Goal: Task Accomplishment & Management: Complete application form

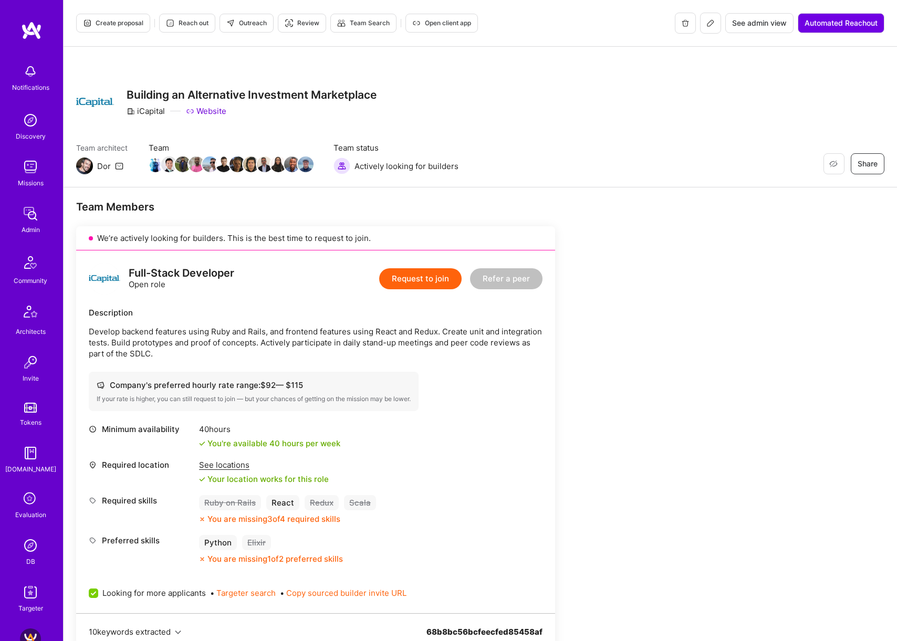
click at [129, 24] on span "Create proposal" at bounding box center [113, 22] width 60 height 9
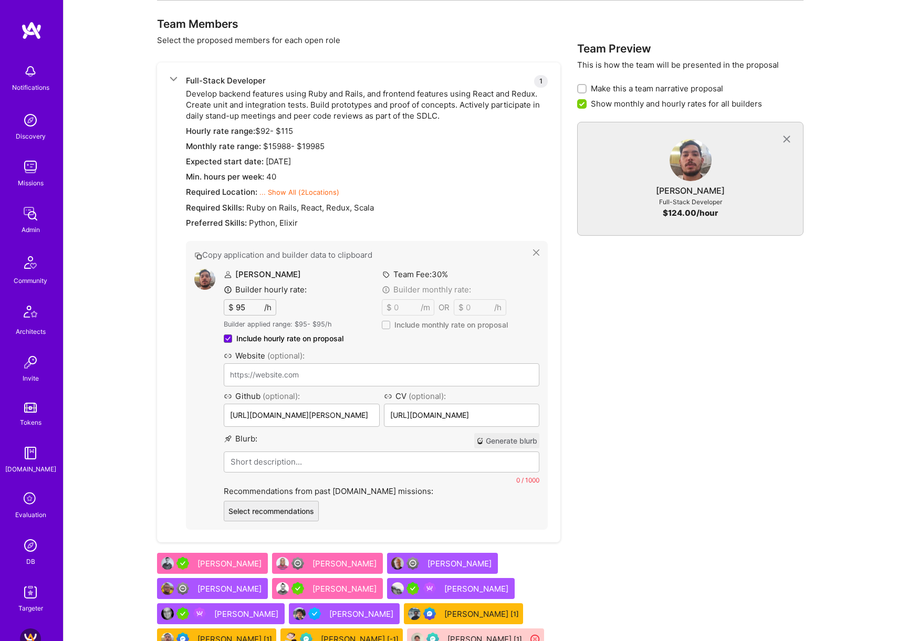
scroll to position [2227, 0]
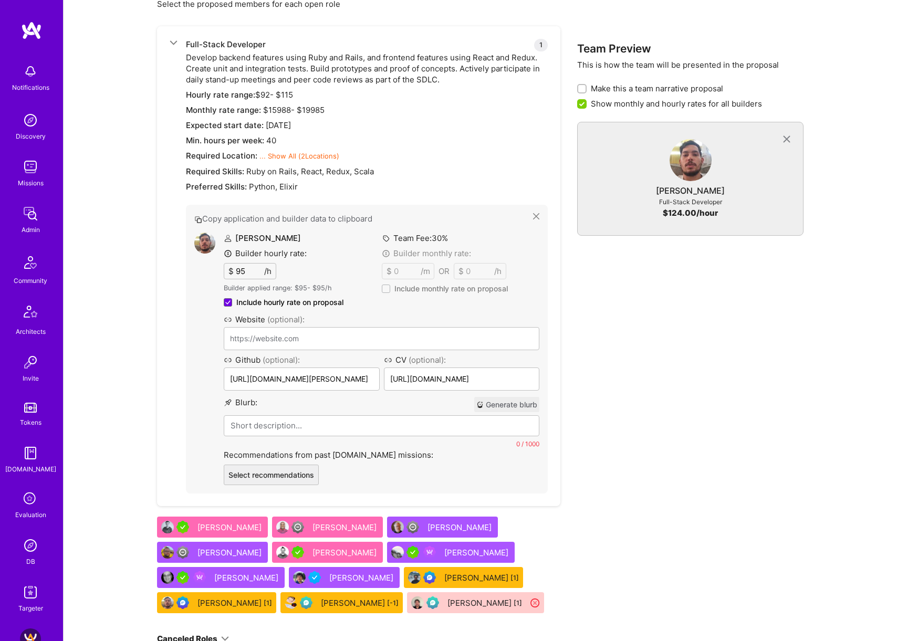
click at [525, 406] on button "Generate blurb" at bounding box center [506, 404] width 65 height 15
click at [246, 276] on input "95" at bounding box center [249, 271] width 30 height 15
type input "110"
click at [200, 248] on img at bounding box center [204, 243] width 21 height 21
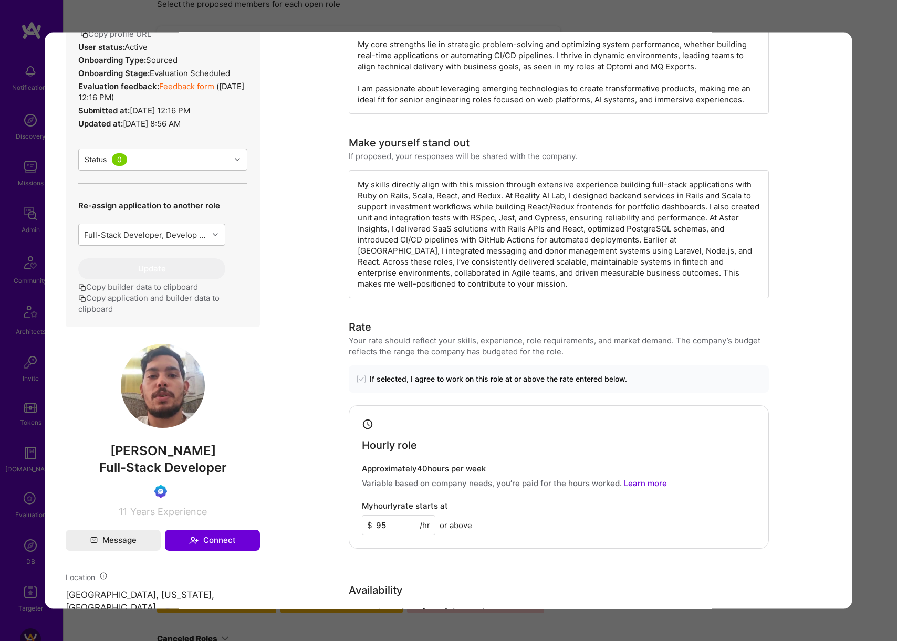
scroll to position [324, 0]
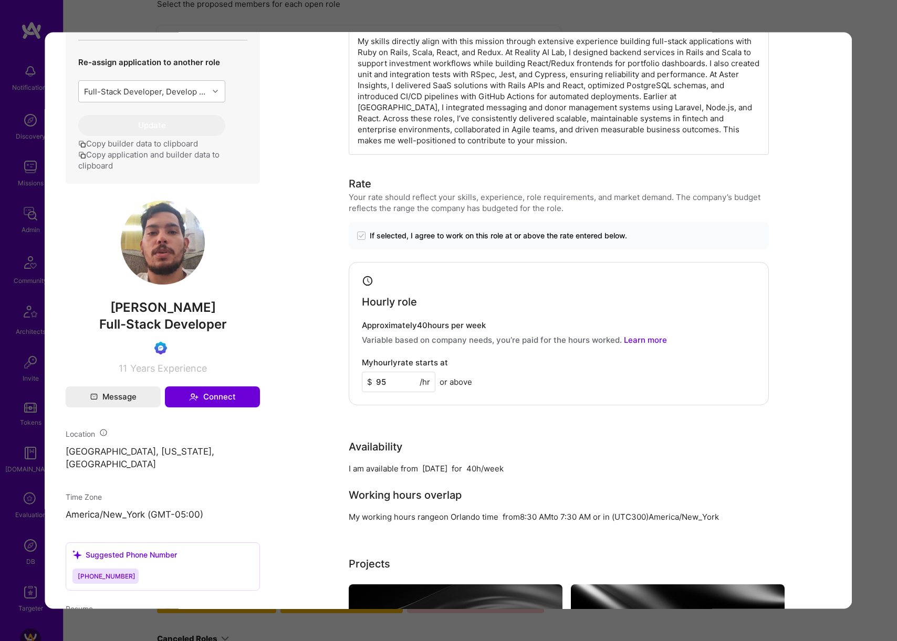
click at [873, 290] on div "Admin data Details User ID: 68d952acb82f9b445c9d11ef Admin: No User type Regula…" at bounding box center [448, 320] width 897 height 641
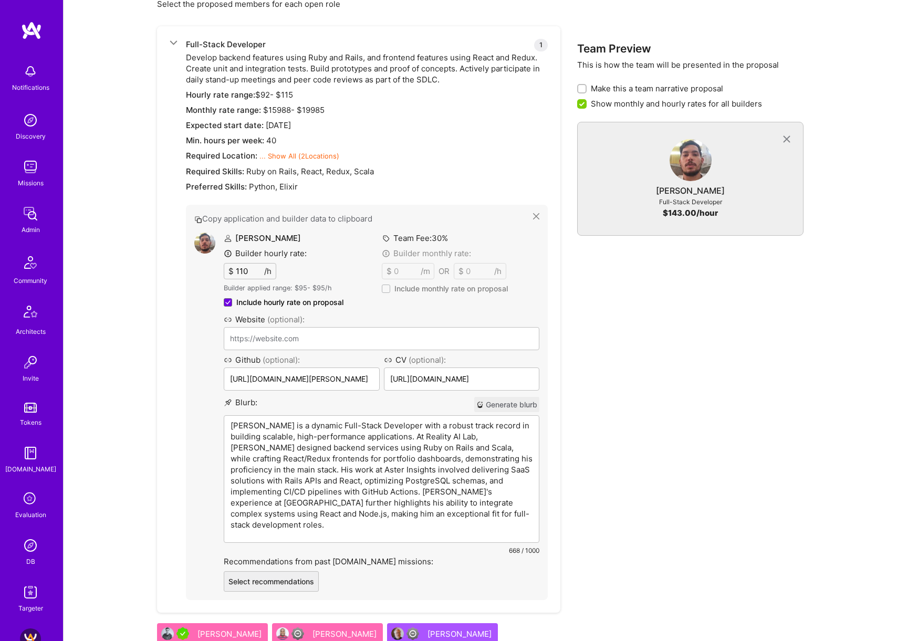
click at [368, 425] on p "[PERSON_NAME] is a dynamic Full-Stack Developer with a robust track record in b…" at bounding box center [382, 475] width 302 height 110
drag, startPoint x: 343, startPoint y: 494, endPoint x: 495, endPoint y: 527, distance: 155.3
click at [495, 527] on div "[PERSON_NAME] is a dynamic Full-Stack Developer with a robust track record in b…" at bounding box center [381, 479] width 315 height 127
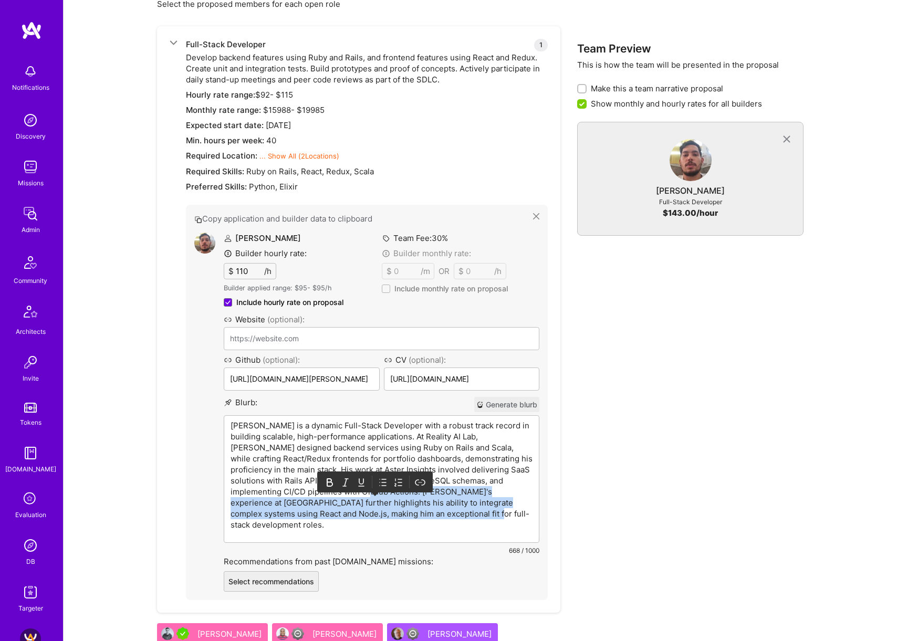
drag, startPoint x: 346, startPoint y: 493, endPoint x: 492, endPoint y: 526, distance: 150.1
click at [492, 526] on div "[PERSON_NAME] is a dynamic Full-Stack Developer with a robust track record in b…" at bounding box center [381, 479] width 315 height 127
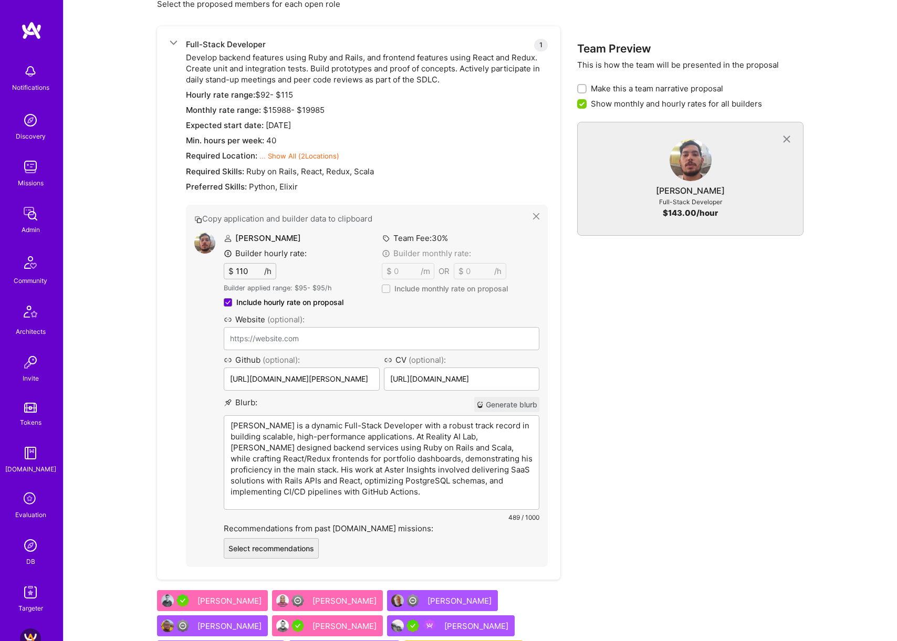
click at [770, 443] on div "Team Preview This is how the team will be presented in the proposal Make this a…" at bounding box center [690, 376] width 226 height 790
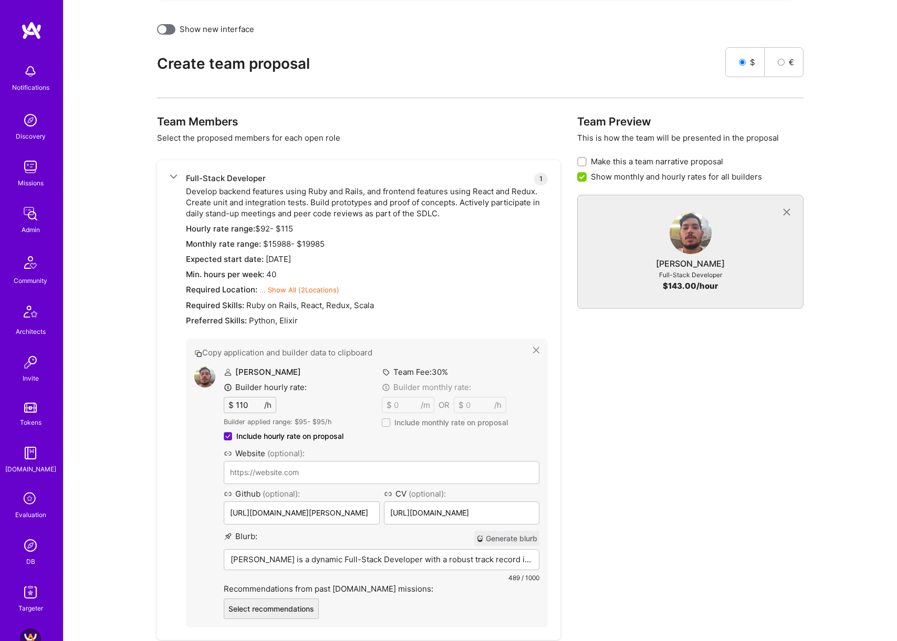
scroll to position [2356, 0]
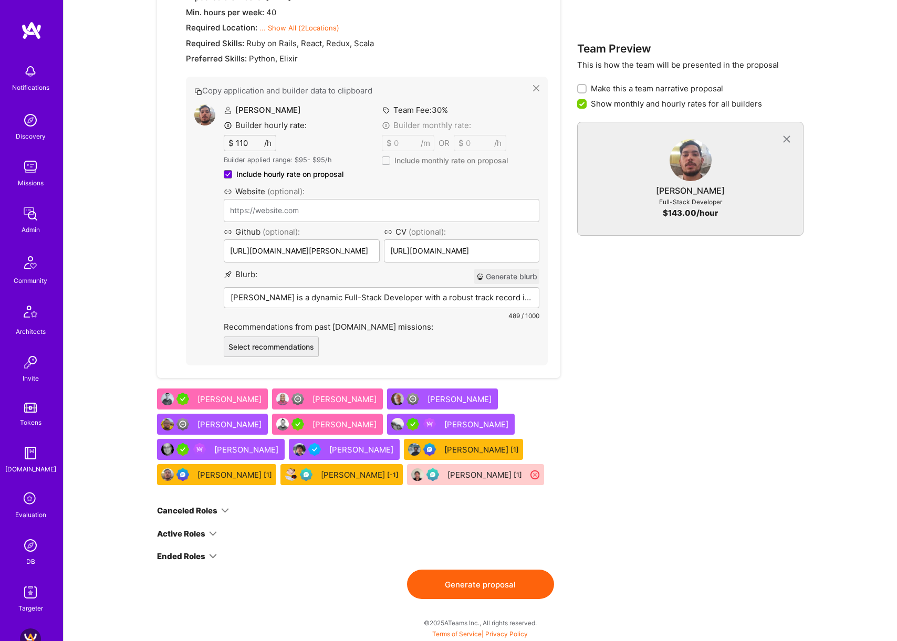
click at [492, 585] on button "Generate proposal" at bounding box center [480, 584] width 147 height 29
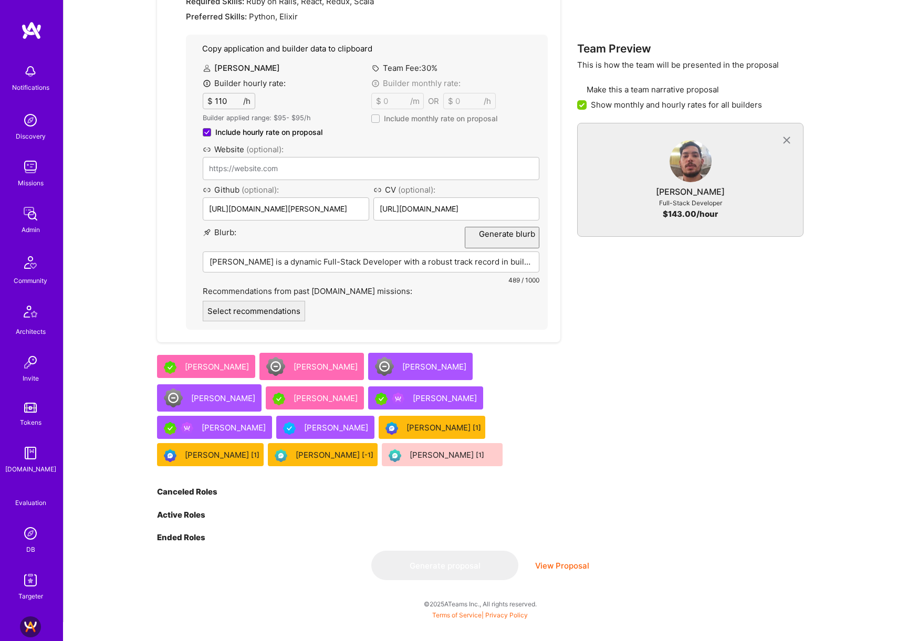
scroll to position [0, 0]
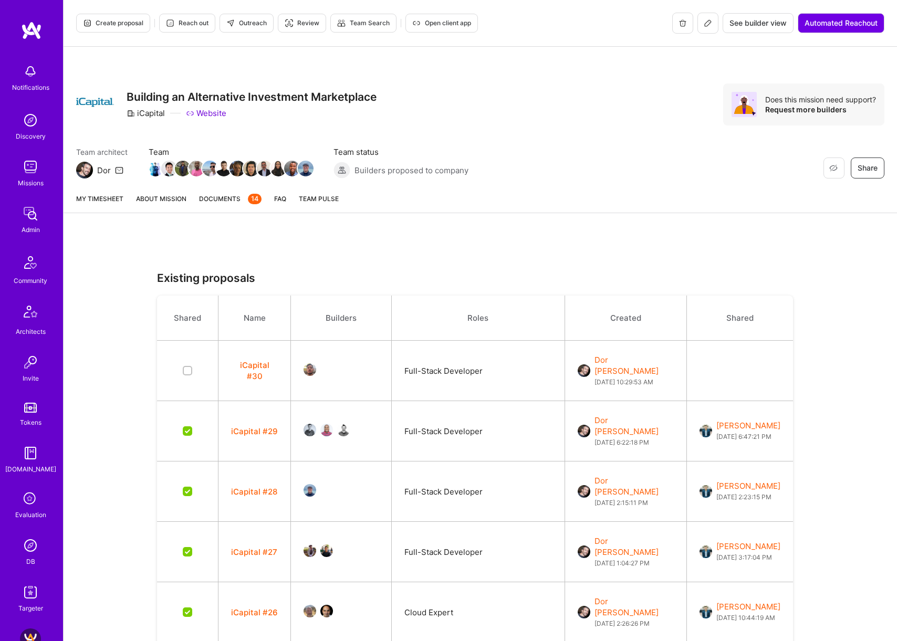
click at [155, 200] on link "About Mission" at bounding box center [161, 202] width 50 height 19
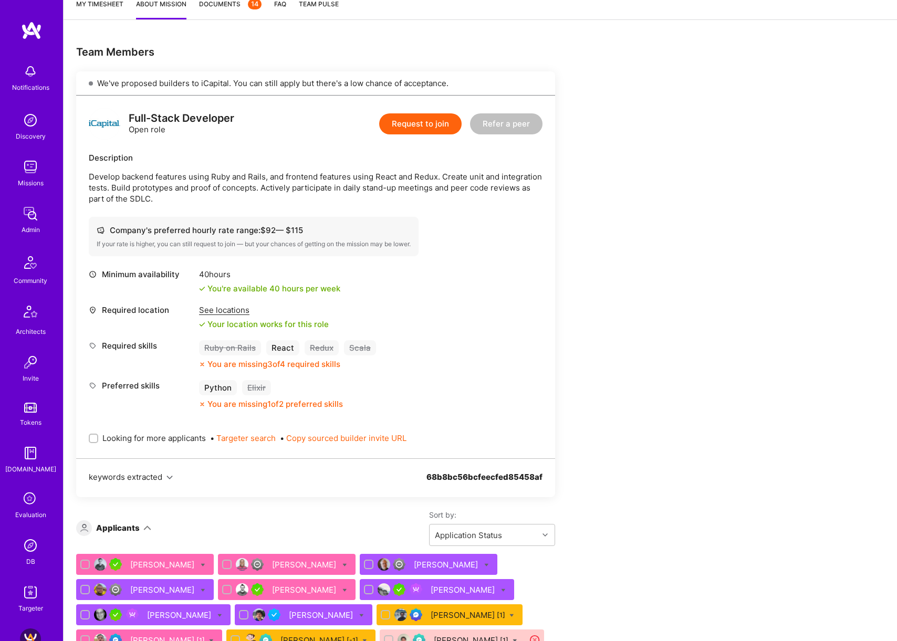
scroll to position [288, 0]
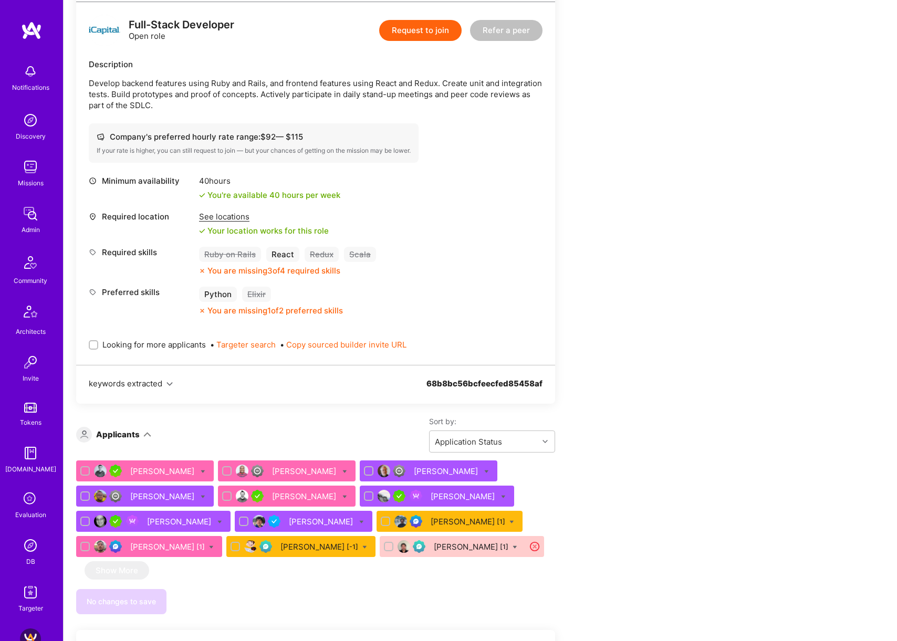
click at [181, 341] on span "Looking for more applicants" at bounding box center [153, 344] width 103 height 11
click at [98, 342] on input "Looking for more applicants" at bounding box center [94, 345] width 7 height 7
checkbox input "true"
